Goal: Task Accomplishment & Management: Manage account settings

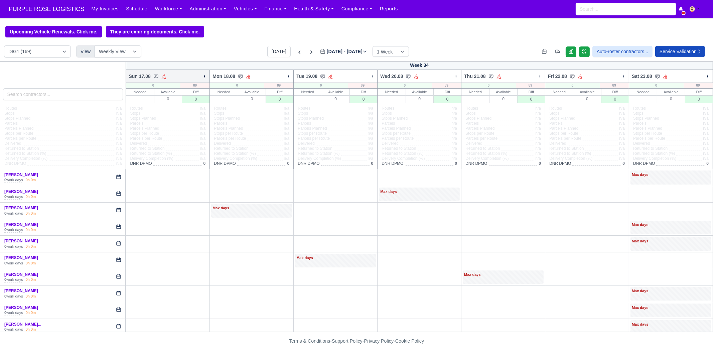
click at [199, 76] on div "Sun 17.08 Auto Assign Vehicle Bulk Status Change Auto-assign contractors Daily …" at bounding box center [168, 76] width 84 height 13
click at [205, 76] on icon at bounding box center [204, 76] width 5 height 5
click at [192, 100] on link "Bulk Status Change" at bounding box center [169, 100] width 75 height 12
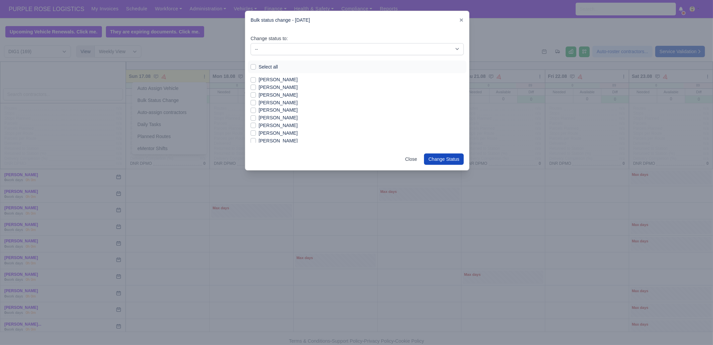
click at [263, 68] on label "Select all" at bounding box center [268, 67] width 19 height 8
click at [256, 68] on input "Select all" at bounding box center [253, 65] width 5 height 5
checkbox input "true"
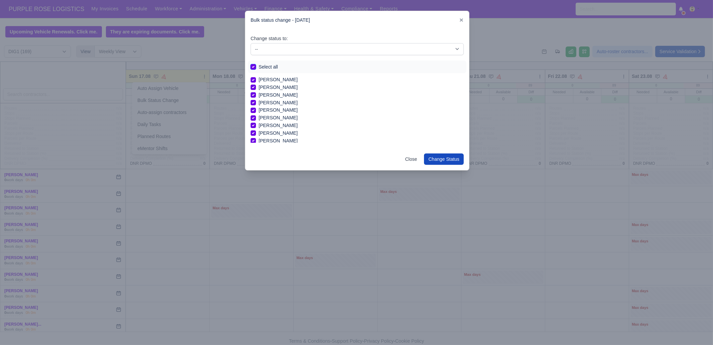
checkbox input "true"
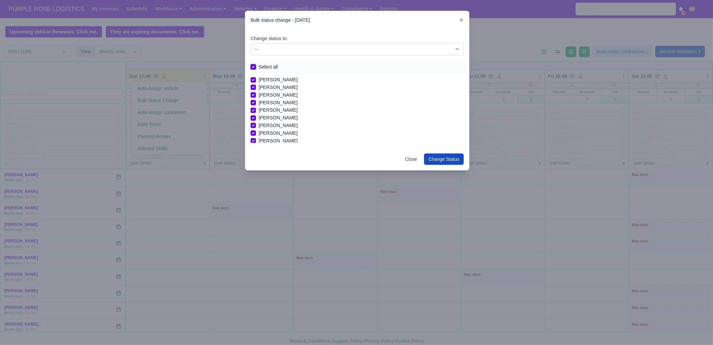
checkbox input "true"
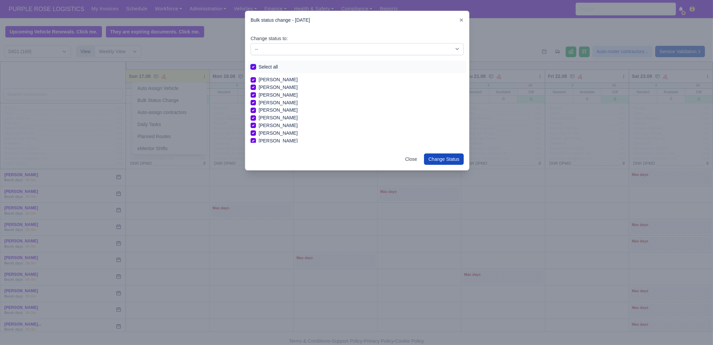
checkbox input "true"
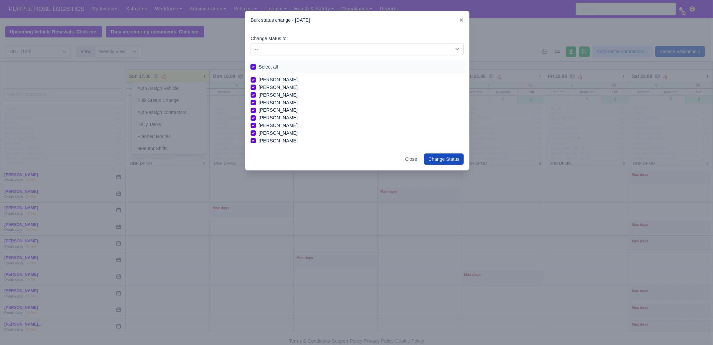
checkbox input "true"
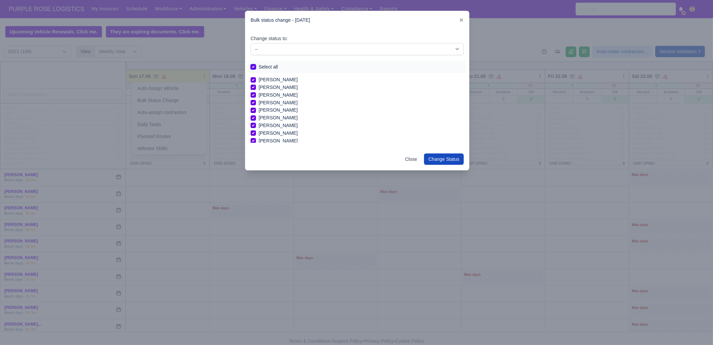
checkbox input "true"
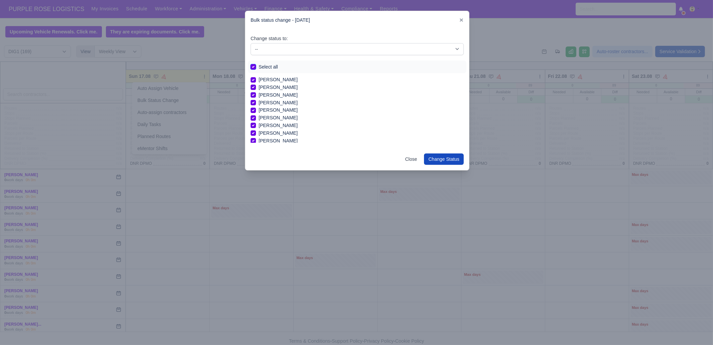
checkbox input "true"
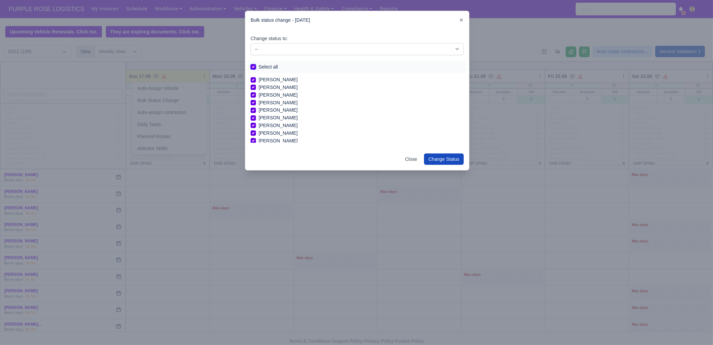
checkbox input "true"
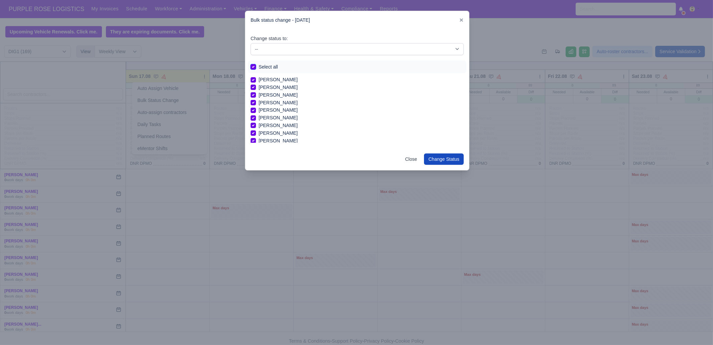
checkbox input "true"
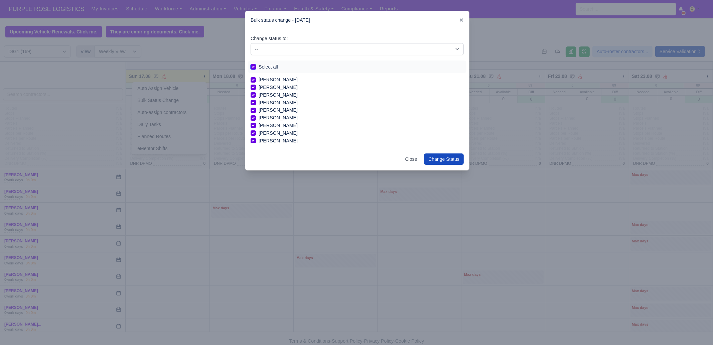
checkbox input "true"
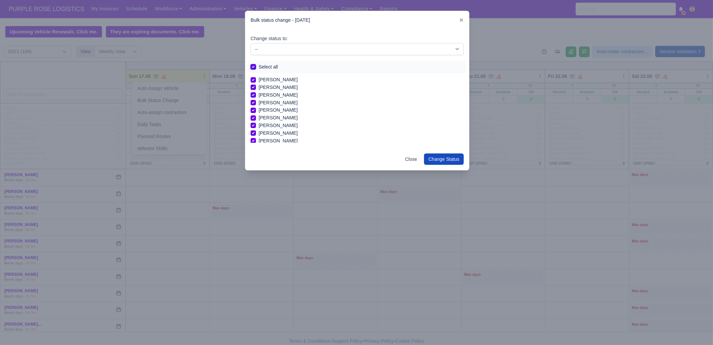
checkbox input "true"
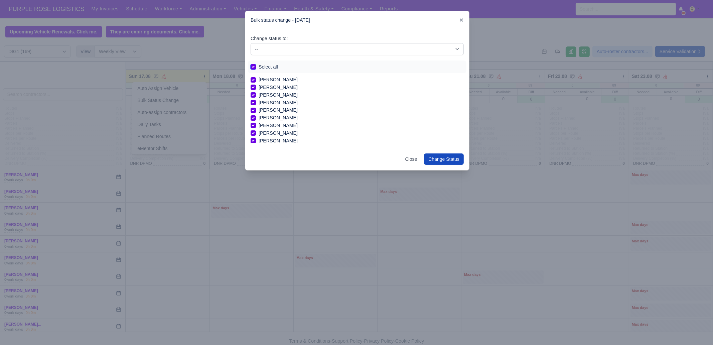
checkbox input "true"
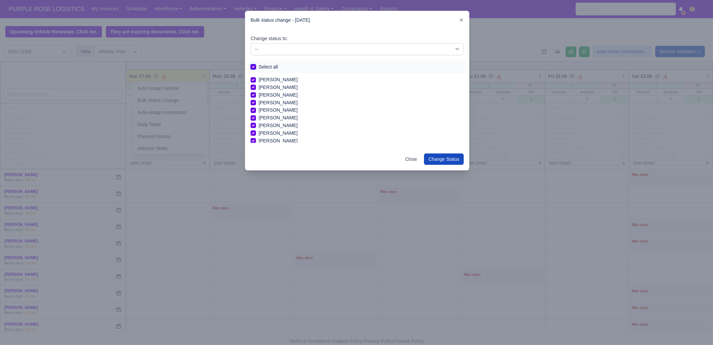
checkbox input "true"
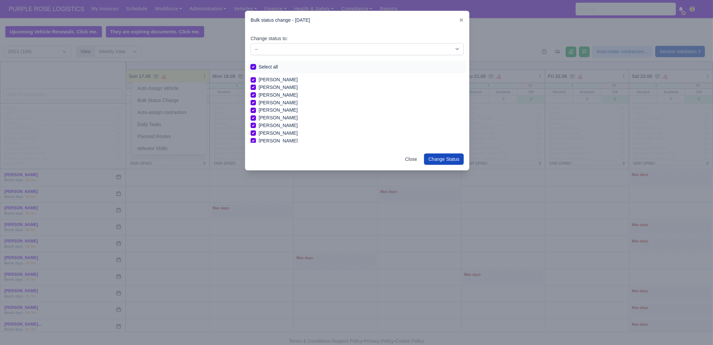
checkbox input "true"
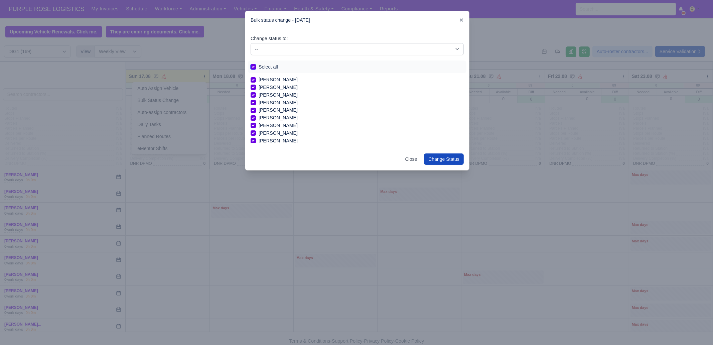
checkbox input "true"
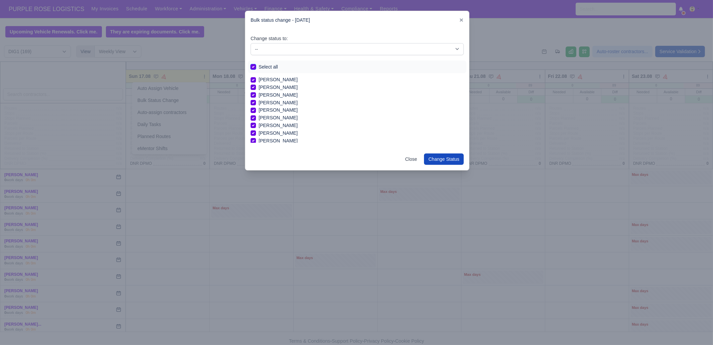
checkbox input "true"
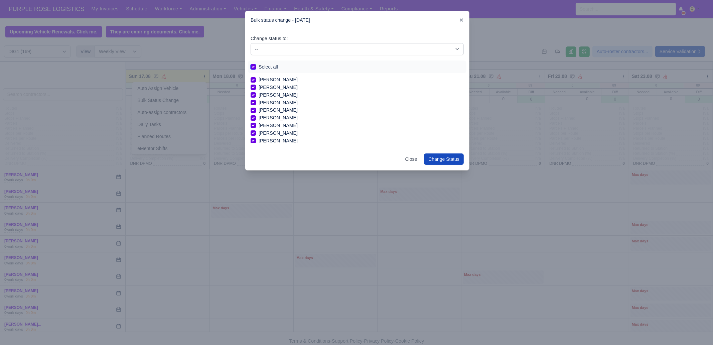
checkbox input "true"
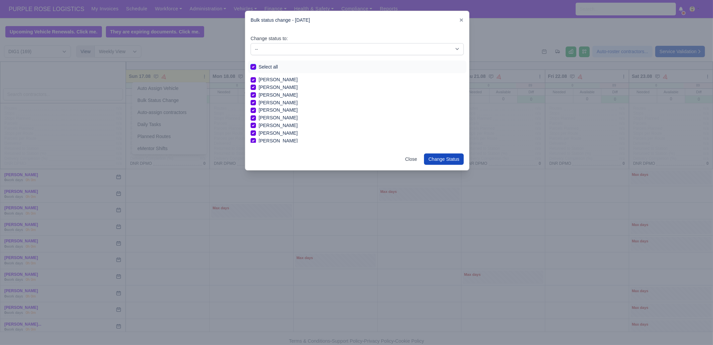
checkbox input "true"
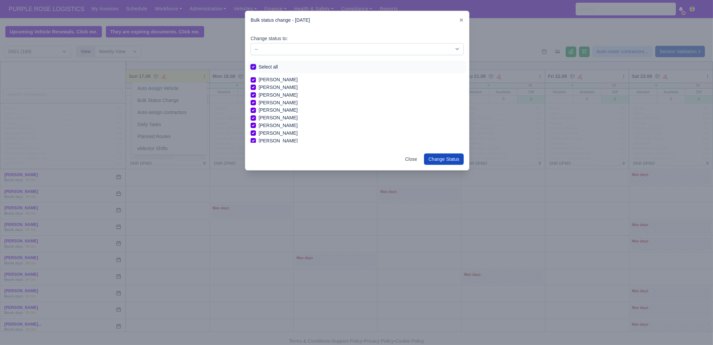
checkbox input "true"
click at [278, 48] on select "-- Unasigned Available Day Off Stand By Other Depot" at bounding box center [357, 49] width 213 height 12
select select "Day Off"
click at [251, 43] on select "-- Unasigned Available Day Off Stand By Other Depot" at bounding box center [357, 49] width 213 height 12
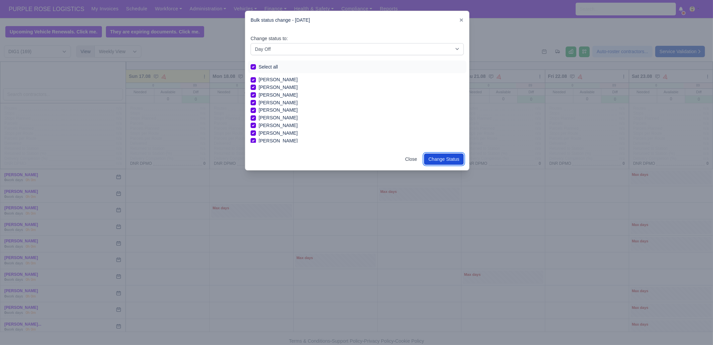
click at [439, 161] on button "Change Status" at bounding box center [444, 158] width 40 height 11
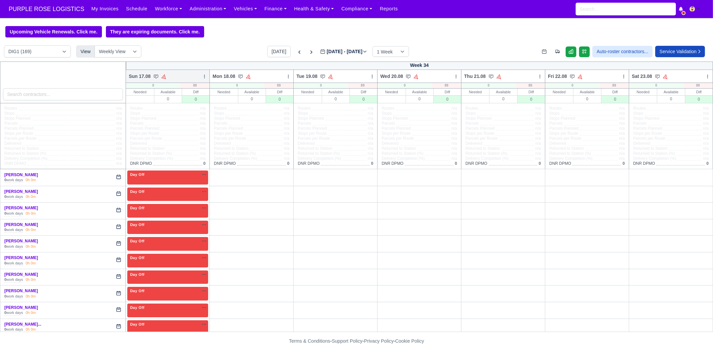
click at [204, 80] on div at bounding box center [204, 76] width 5 height 7
click at [184, 101] on link "Bulk Status Change" at bounding box center [169, 100] width 75 height 12
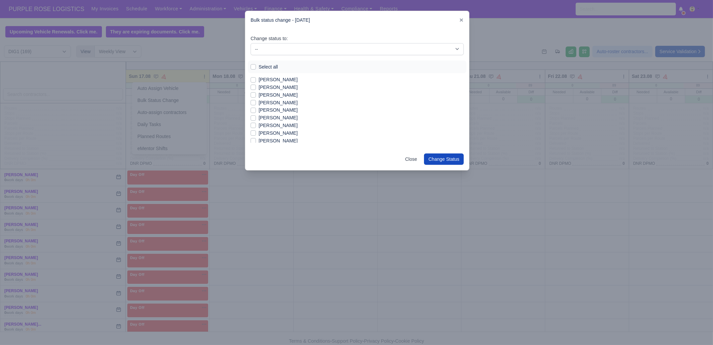
click at [276, 127] on label "[PERSON_NAME]" at bounding box center [278, 126] width 39 height 8
click at [256, 127] on input "[PERSON_NAME]" at bounding box center [253, 124] width 5 height 5
checkbox input "true"
click at [275, 139] on label "[PERSON_NAME]" at bounding box center [278, 141] width 39 height 8
click at [256, 139] on input "[PERSON_NAME]" at bounding box center [253, 139] width 5 height 5
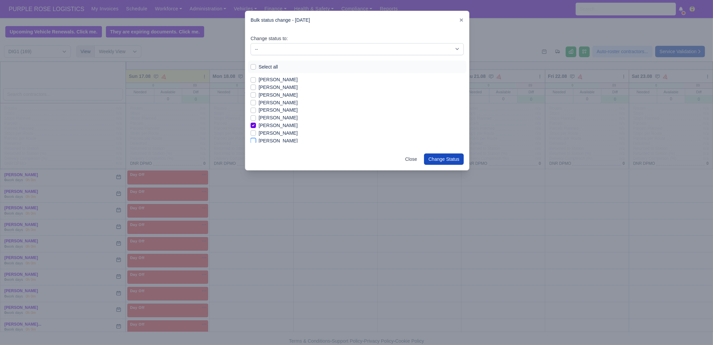
checkbox input "true"
click at [274, 104] on label "[PERSON_NAME]" at bounding box center [278, 103] width 39 height 8
click at [256, 104] on input "[PERSON_NAME]" at bounding box center [253, 101] width 5 height 5
checkbox input "true"
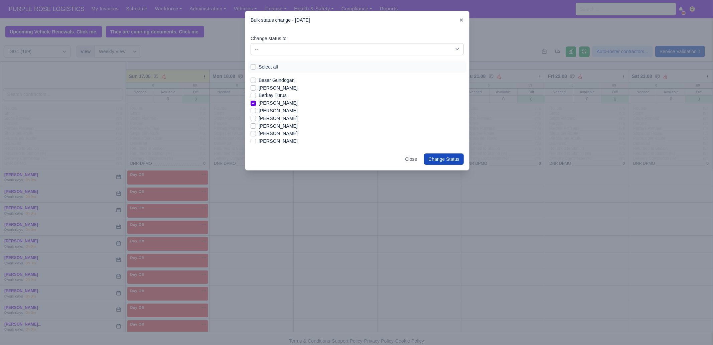
click at [280, 135] on label "[PERSON_NAME]" at bounding box center [278, 134] width 39 height 8
click at [256, 135] on input "[PERSON_NAME]" at bounding box center [253, 132] width 5 height 5
checkbox input "true"
click at [283, 98] on label "[PERSON_NAME]" at bounding box center [278, 99] width 39 height 8
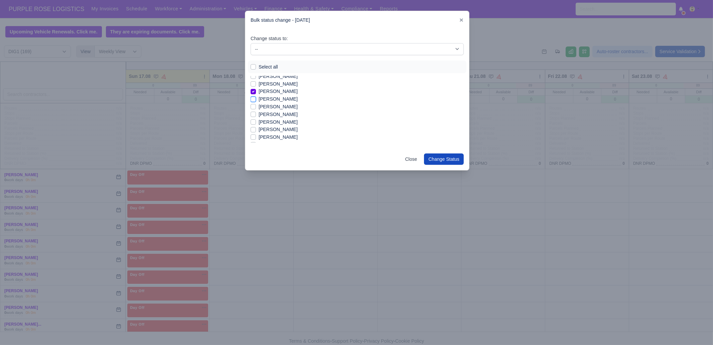
click at [256, 98] on input "[PERSON_NAME]" at bounding box center [253, 97] width 5 height 5
checkbox input "true"
click at [277, 108] on label "[PERSON_NAME]" at bounding box center [278, 107] width 39 height 8
click at [256, 108] on input "[PERSON_NAME]" at bounding box center [253, 105] width 5 height 5
checkbox input "true"
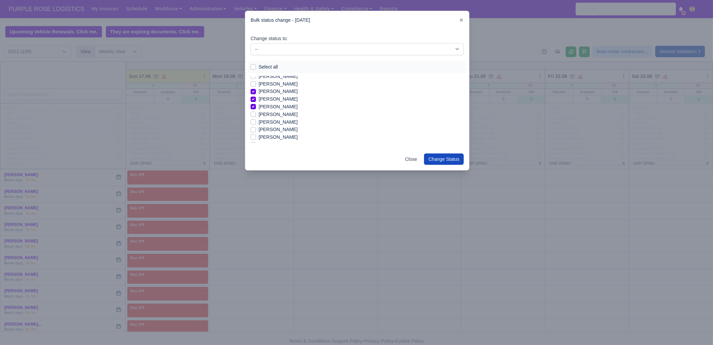
click at [272, 123] on label "[PERSON_NAME]" at bounding box center [278, 122] width 39 height 8
click at [256, 123] on input "[PERSON_NAME]" at bounding box center [253, 120] width 5 height 5
checkbox input "true"
click at [273, 128] on label "[PERSON_NAME]" at bounding box center [278, 130] width 39 height 8
click at [256, 128] on input "[PERSON_NAME]" at bounding box center [253, 128] width 5 height 5
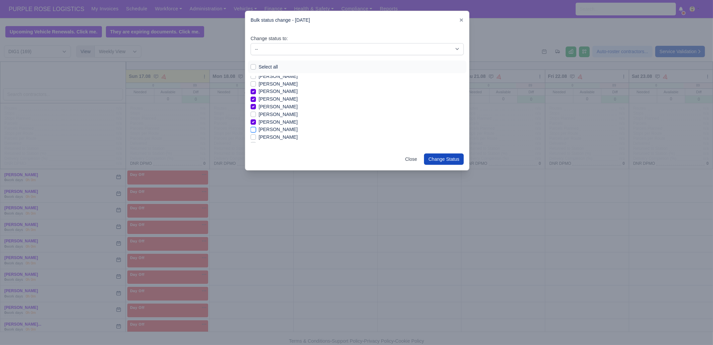
checkbox input "true"
click at [271, 138] on label "[PERSON_NAME]" at bounding box center [278, 137] width 39 height 8
click at [256, 138] on input "[PERSON_NAME]" at bounding box center [253, 135] width 5 height 5
checkbox input "true"
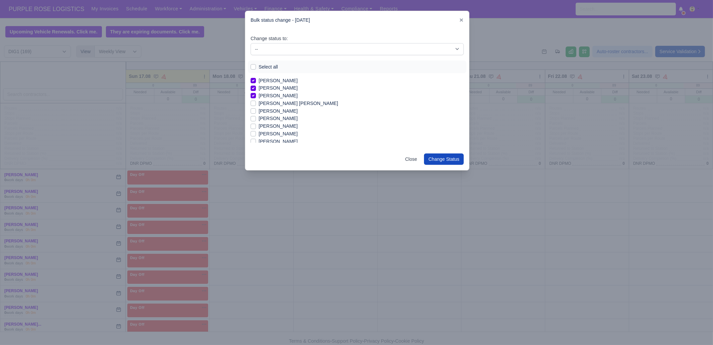
click at [272, 110] on label "[PERSON_NAME]" at bounding box center [278, 111] width 39 height 8
click at [256, 110] on input "[PERSON_NAME]" at bounding box center [253, 109] width 5 height 5
checkbox input "true"
click at [278, 127] on label "[PERSON_NAME]" at bounding box center [278, 126] width 39 height 8
click at [256, 127] on input "[PERSON_NAME]" at bounding box center [253, 124] width 5 height 5
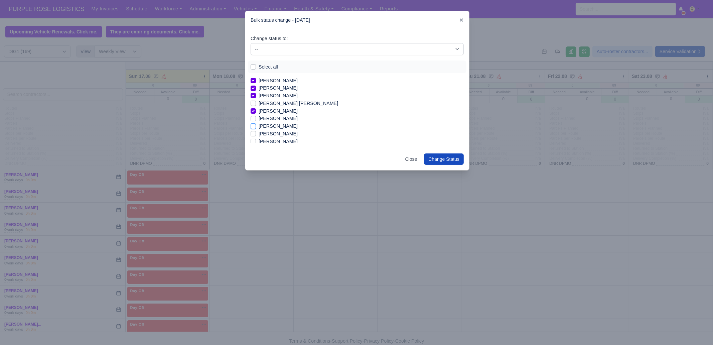
checkbox input "true"
click at [283, 86] on label "[PERSON_NAME]" at bounding box center [278, 88] width 39 height 8
click at [256, 86] on input "[PERSON_NAME]" at bounding box center [253, 86] width 5 height 5
checkbox input "true"
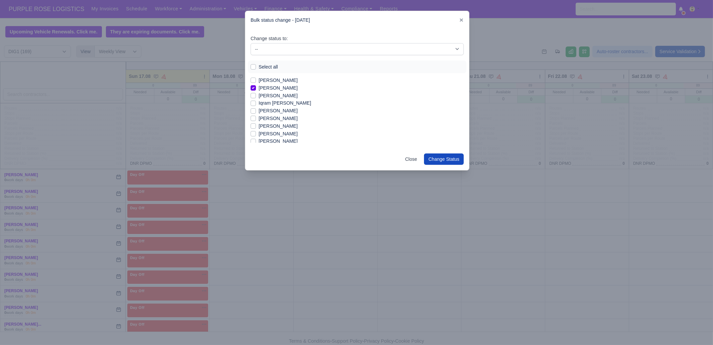
click at [276, 103] on label "Iqram [PERSON_NAME]" at bounding box center [285, 103] width 52 height 8
click at [256, 103] on input "Iqram [PERSON_NAME]" at bounding box center [253, 101] width 5 height 5
checkbox input "true"
click at [274, 131] on label "[PERSON_NAME]" at bounding box center [278, 134] width 39 height 8
click at [256, 131] on input "[PERSON_NAME]" at bounding box center [253, 132] width 5 height 5
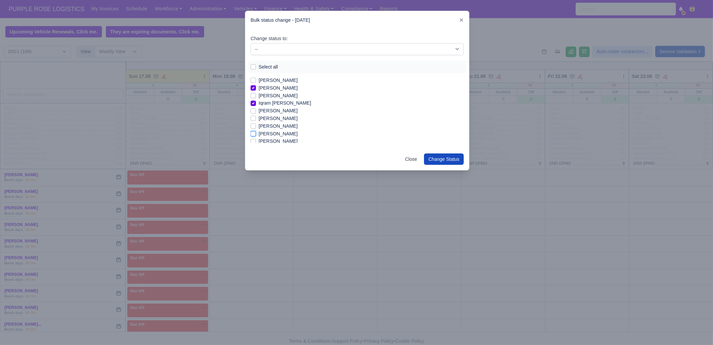
checkbox input "true"
click at [280, 97] on label "[PERSON_NAME]" at bounding box center [278, 100] width 39 height 8
click at [256, 97] on input "[PERSON_NAME]" at bounding box center [253, 98] width 5 height 5
checkbox input "true"
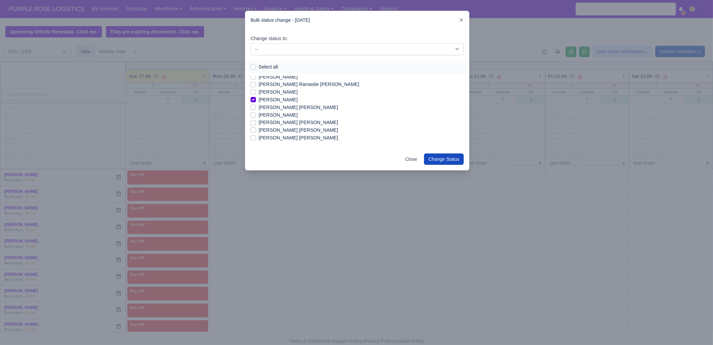
click at [293, 122] on label "[PERSON_NAME] [PERSON_NAME]" at bounding box center [299, 123] width 80 height 8
click at [256, 122] on input "[PERSON_NAME] [PERSON_NAME]" at bounding box center [253, 121] width 5 height 5
checkbox input "true"
click at [288, 136] on label "[PERSON_NAME] [PERSON_NAME]" at bounding box center [299, 138] width 80 height 8
click at [256, 136] on input "[PERSON_NAME] [PERSON_NAME]" at bounding box center [253, 136] width 5 height 5
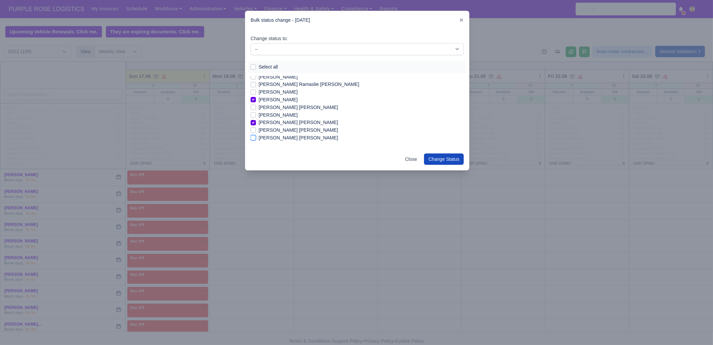
checkbox input "true"
click at [292, 109] on label "[PERSON_NAME] [PERSON_NAME]" at bounding box center [299, 111] width 80 height 8
click at [256, 109] on input "[PERSON_NAME] [PERSON_NAME]" at bounding box center [253, 109] width 5 height 5
checkbox input "true"
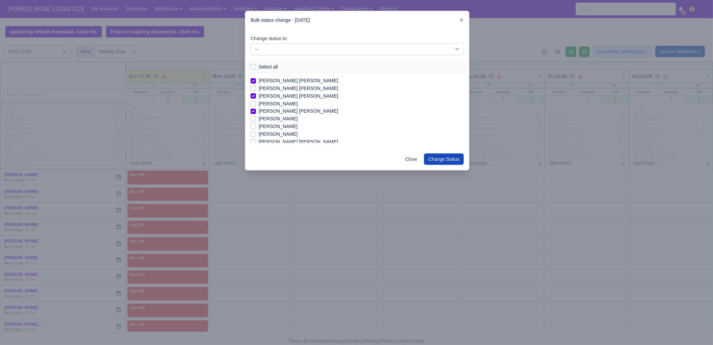
click at [286, 119] on label "[PERSON_NAME]" at bounding box center [278, 119] width 39 height 8
click at [256, 119] on input "[PERSON_NAME]" at bounding box center [253, 117] width 5 height 5
checkbox input "true"
click at [283, 128] on label "[PERSON_NAME]" at bounding box center [278, 127] width 39 height 8
click at [256, 128] on input "[PERSON_NAME]" at bounding box center [253, 125] width 5 height 5
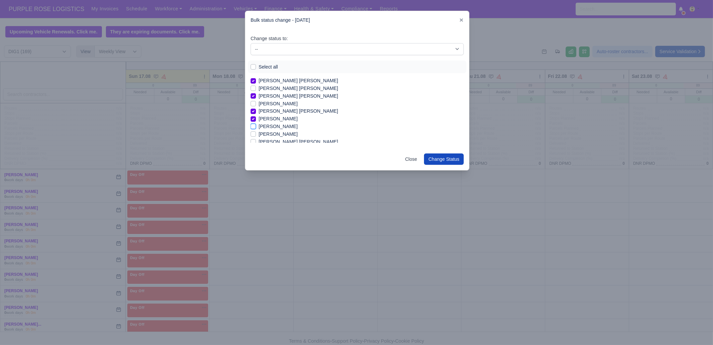
checkbox input "true"
click at [281, 107] on label "[PERSON_NAME]" at bounding box center [278, 108] width 39 height 8
click at [256, 107] on input "[PERSON_NAME]" at bounding box center [253, 106] width 5 height 5
checkbox input "true"
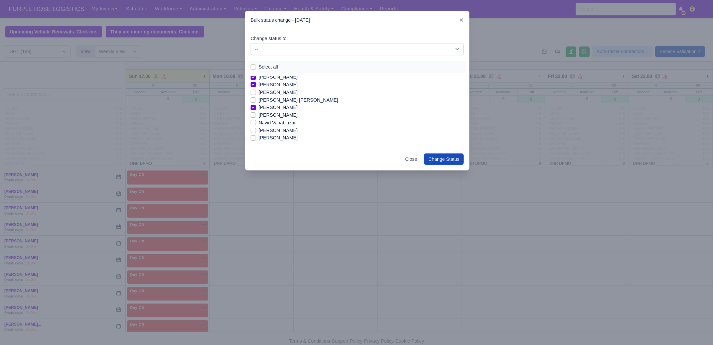
click at [280, 138] on label "[PERSON_NAME]" at bounding box center [278, 138] width 39 height 8
click at [256, 138] on input "[PERSON_NAME]" at bounding box center [253, 136] width 5 height 5
checkbox input "true"
click at [274, 104] on label "[PERSON_NAME]" at bounding box center [278, 104] width 39 height 8
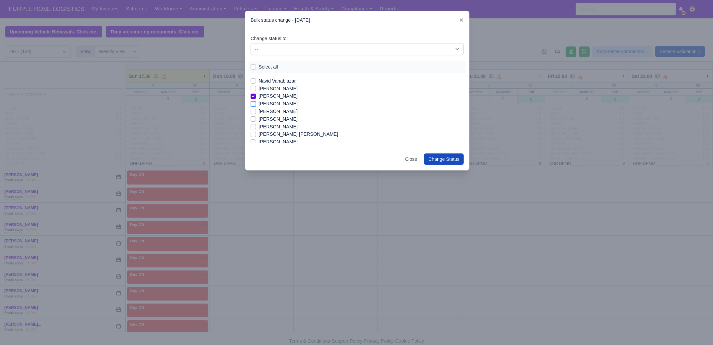
click at [256, 104] on input "[PERSON_NAME]" at bounding box center [253, 102] width 5 height 5
checkbox input "true"
click at [276, 124] on label "[PERSON_NAME]" at bounding box center [278, 127] width 39 height 8
click at [256, 124] on input "[PERSON_NAME]" at bounding box center [253, 125] width 5 height 5
checkbox input "true"
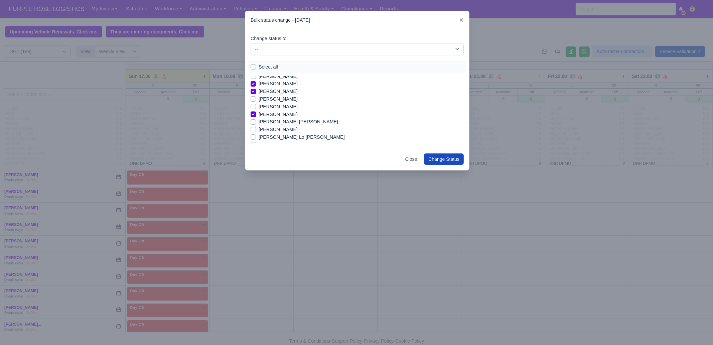
scroll to position [543, 0]
click at [276, 107] on label "[PERSON_NAME] Lo [PERSON_NAME]" at bounding box center [302, 108] width 86 height 8
click at [256, 107] on input "[PERSON_NAME] Lo [PERSON_NAME]" at bounding box center [253, 106] width 5 height 5
checkbox input "true"
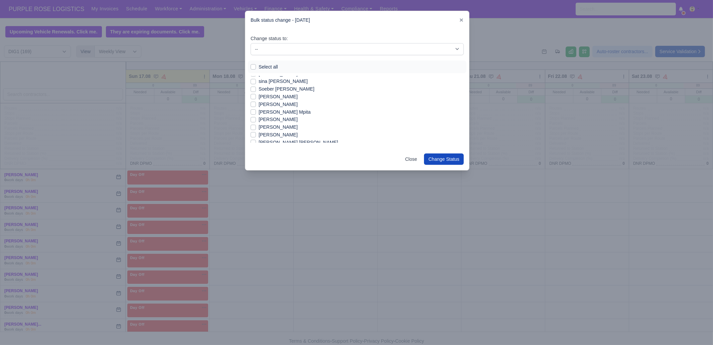
click at [293, 97] on label "[PERSON_NAME]" at bounding box center [278, 97] width 39 height 8
click at [256, 97] on input "[PERSON_NAME]" at bounding box center [253, 95] width 5 height 5
checkbox input "true"
click at [290, 103] on label "[PERSON_NAME]" at bounding box center [278, 105] width 39 height 8
click at [256, 103] on input "[PERSON_NAME]" at bounding box center [253, 103] width 5 height 5
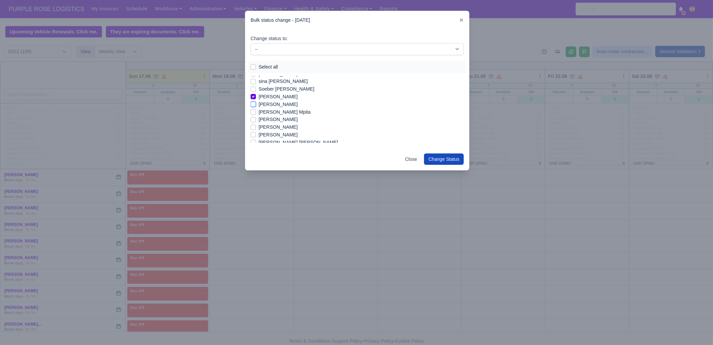
checkbox input "true"
click at [281, 121] on label "[PERSON_NAME]" at bounding box center [278, 119] width 39 height 8
click at [256, 120] on input "[PERSON_NAME]" at bounding box center [253, 117] width 5 height 5
checkbox input "true"
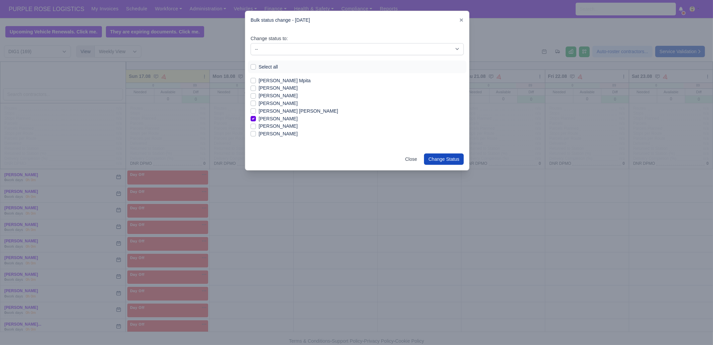
click at [273, 135] on label "[PERSON_NAME]" at bounding box center [278, 134] width 39 height 8
click at [256, 135] on input "[PERSON_NAME]" at bounding box center [253, 132] width 5 height 5
checkbox input "true"
drag, startPoint x: 278, startPoint y: 46, endPoint x: 280, endPoint y: 54, distance: 8.1
click at [278, 46] on select "-- Unasigned Available Day Off Stand By Other Depot" at bounding box center [357, 49] width 213 height 12
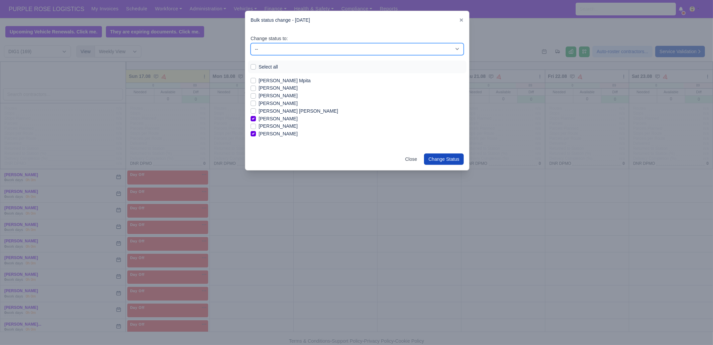
select select "Available"
click at [251, 43] on select "-- Unasigned Available Day Off Stand By Other Depot" at bounding box center [357, 49] width 213 height 12
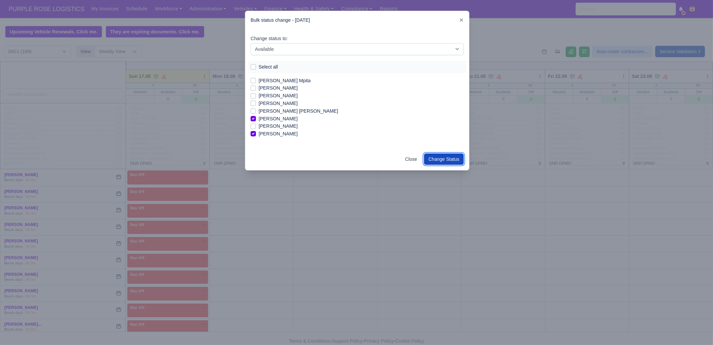
drag, startPoint x: 440, startPoint y: 157, endPoint x: 374, endPoint y: 157, distance: 66.2
click at [440, 157] on button "Change Status" at bounding box center [444, 158] width 40 height 11
